Goal: Answer question/provide support: Share knowledge or assist other users

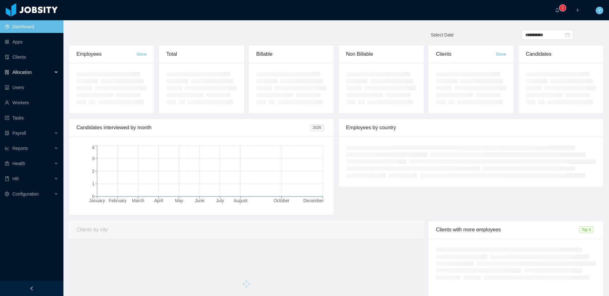
click at [25, 73] on span "Allocation" at bounding box center [21, 72] width 19 height 5
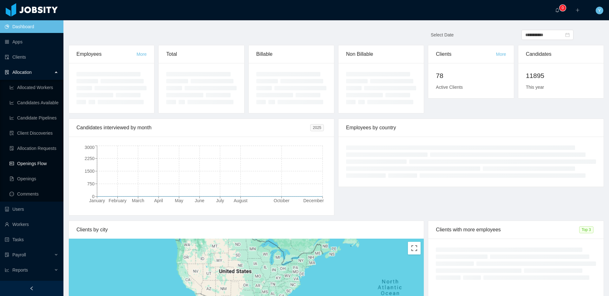
click at [20, 166] on link "Openings Flow" at bounding box center [34, 163] width 49 height 13
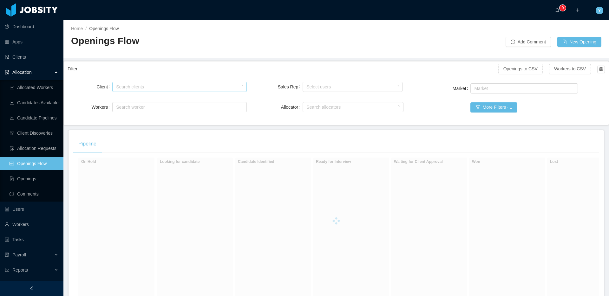
click at [148, 85] on div "Search clients" at bounding box center [178, 87] width 124 height 6
type input "********"
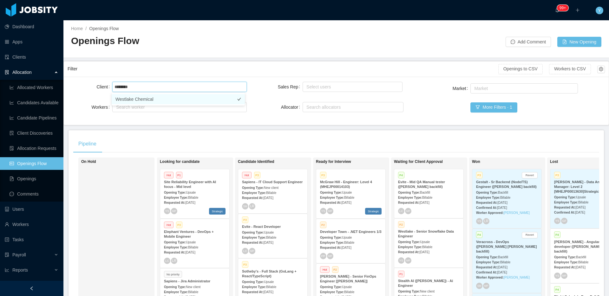
click at [141, 101] on li "Westlake Chemical" at bounding box center [178, 99] width 133 height 10
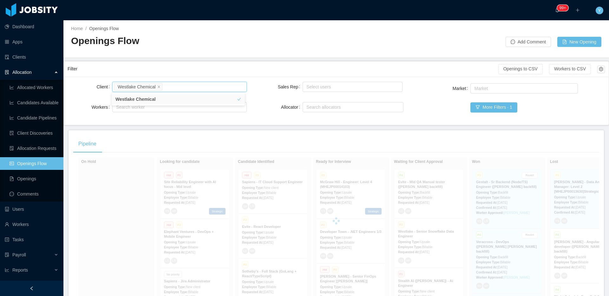
click at [204, 74] on div "Filter" at bounding box center [283, 69] width 431 height 12
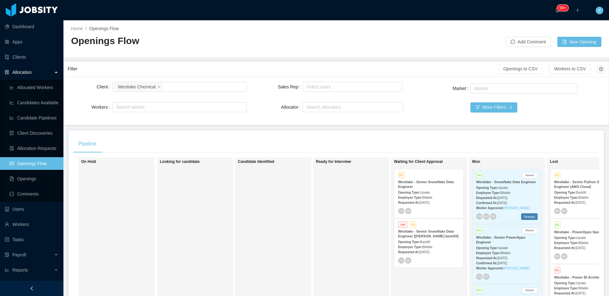
click at [422, 237] on strong "Westlake - Senior Snowflake Data Engineer [[PERSON_NAME] backfill]" at bounding box center [428, 234] width 61 height 9
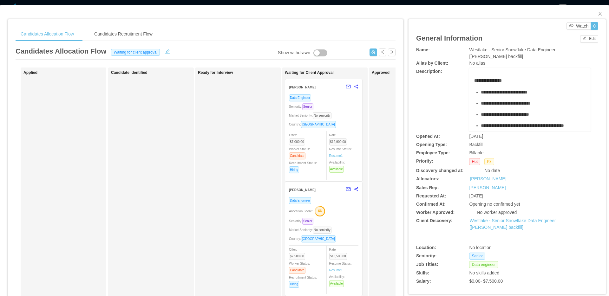
click at [335, 201] on div "Data Engineer" at bounding box center [323, 200] width 69 height 7
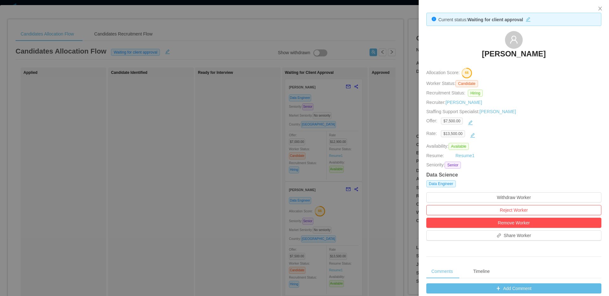
scroll to position [201, 0]
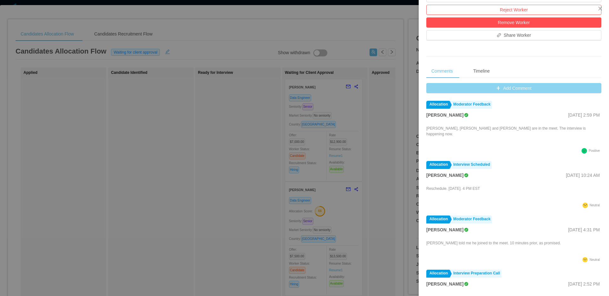
click at [524, 93] on button "Add Comment" at bounding box center [513, 88] width 175 height 10
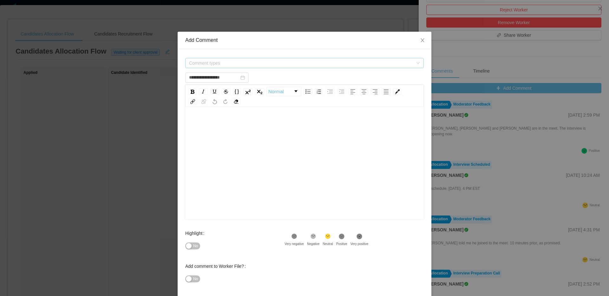
click at [320, 62] on span "Comment types" at bounding box center [301, 63] width 224 height 6
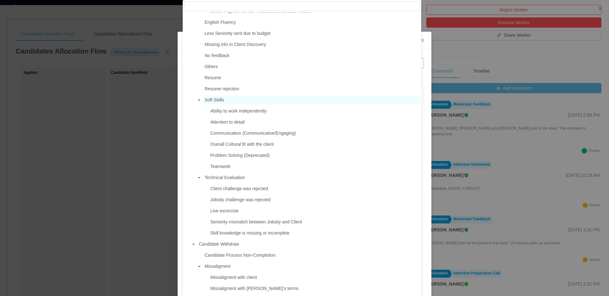
scroll to position [331, 0]
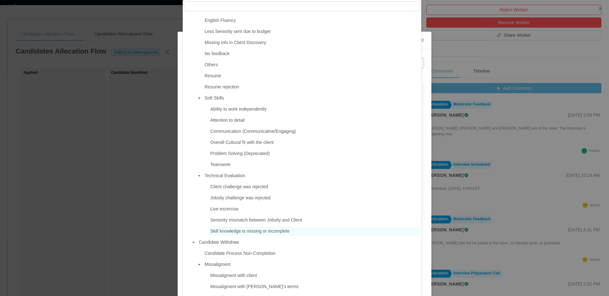
click at [236, 234] on span "Skill knowledge is missing or incomplete" at bounding box center [249, 231] width 79 height 5
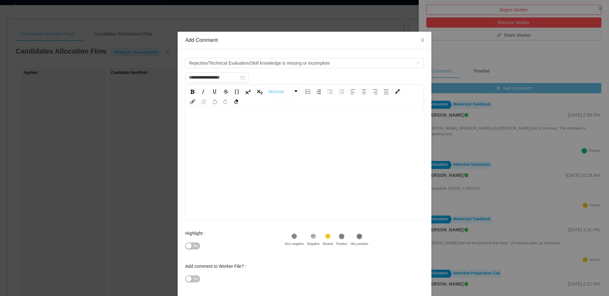
click at [347, 162] on div "rdw-editor" at bounding box center [304, 173] width 229 height 111
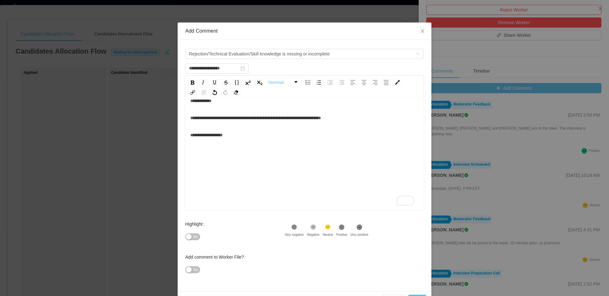
scroll to position [29, 0]
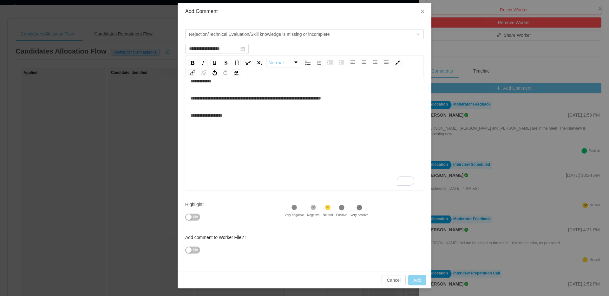
type input "**********"
click at [414, 279] on button "Add" at bounding box center [417, 280] width 18 height 10
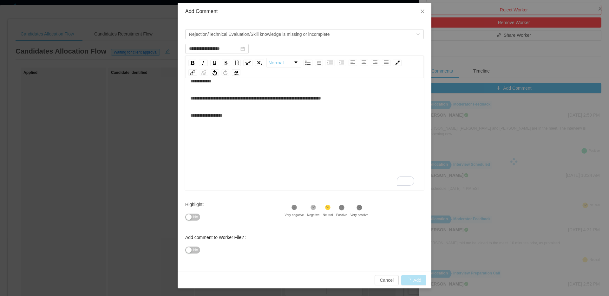
scroll to position [14, 0]
